Goal: Task Accomplishment & Management: Use online tool/utility

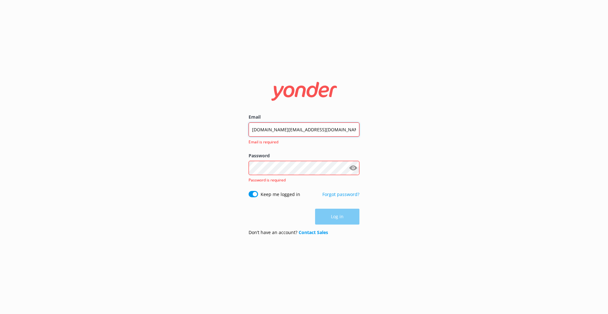
type input "[DOMAIN_NAME][EMAIL_ADDRESS][DOMAIN_NAME]"
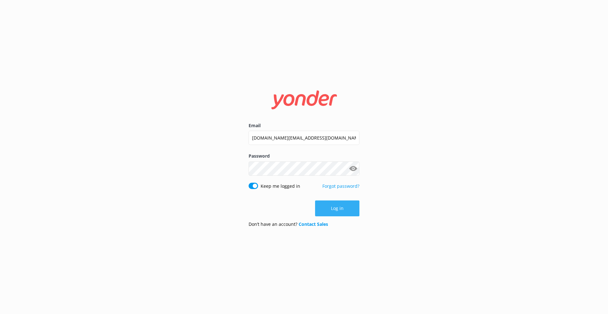
click at [336, 210] on button "Log in" at bounding box center [337, 208] width 44 height 16
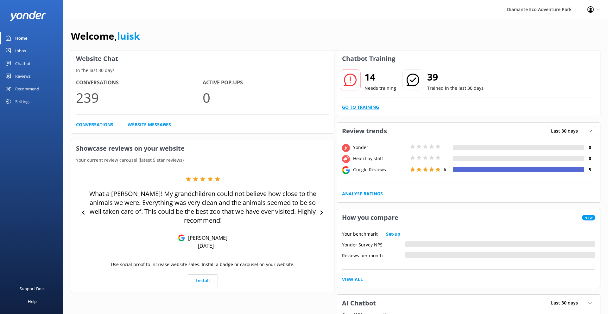
click at [367, 108] on link "Go to Training" at bounding box center [360, 107] width 37 height 7
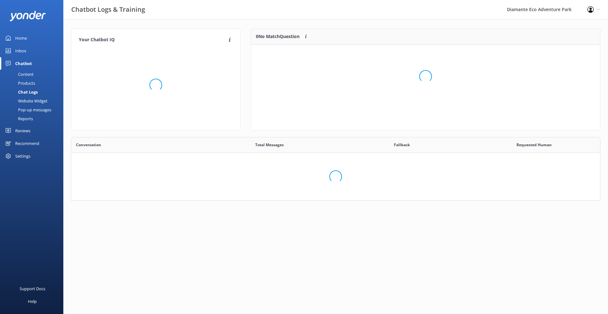
scroll to position [0, 0]
